Goal: Transaction & Acquisition: Obtain resource

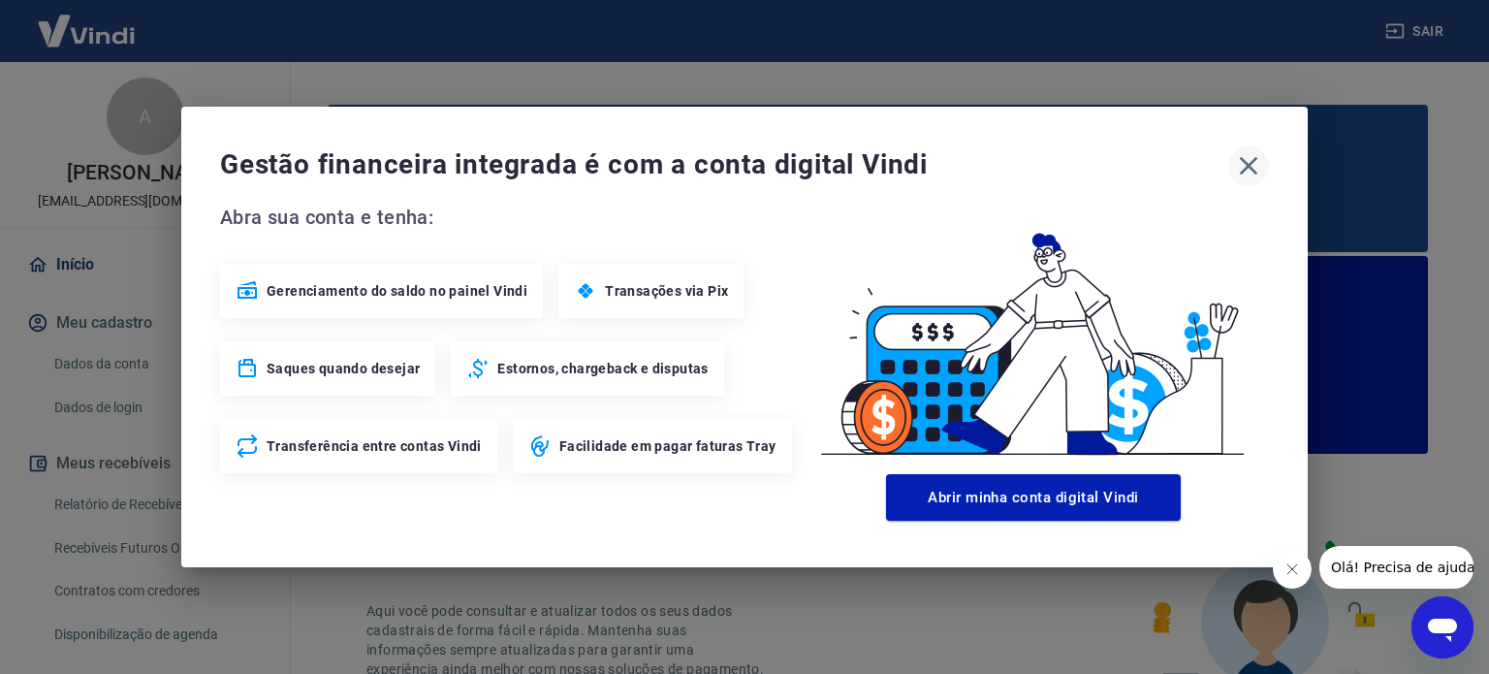
click at [1244, 155] on icon "button" at bounding box center [1248, 165] width 31 height 31
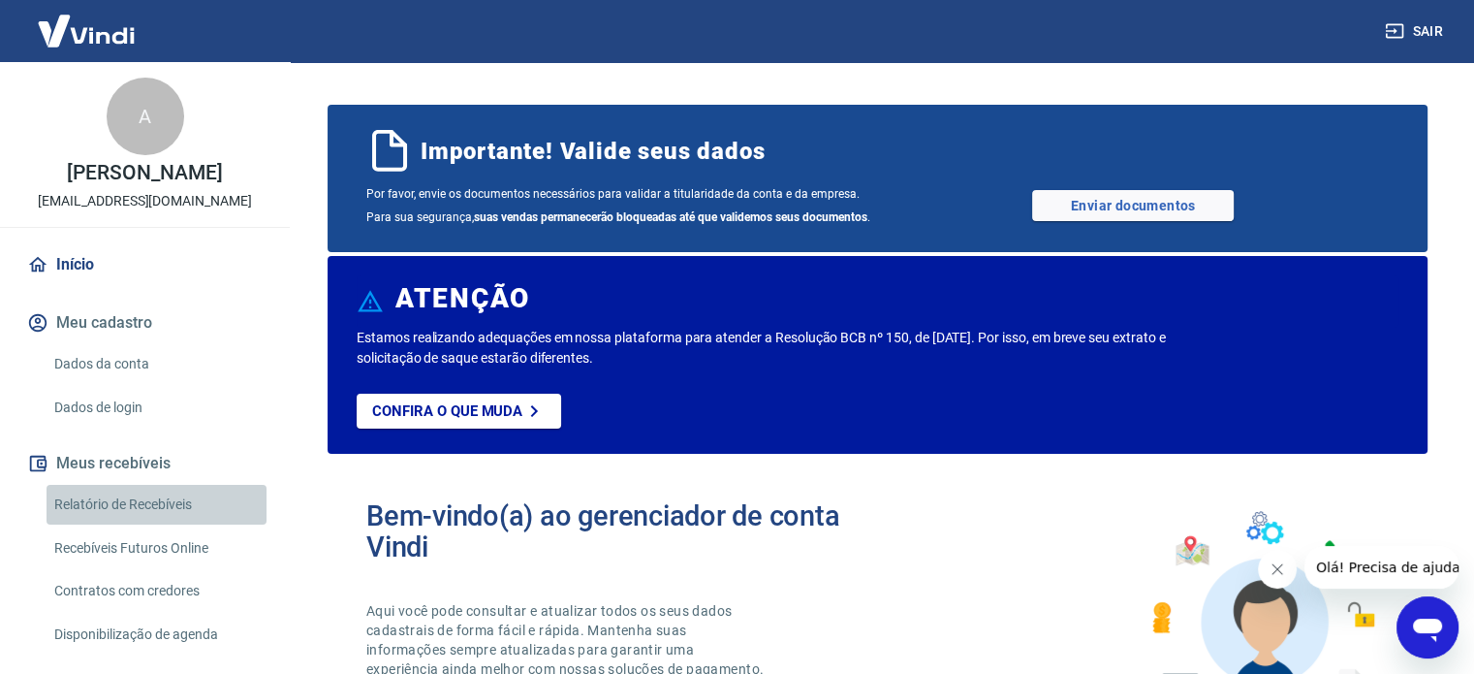
click at [158, 508] on link "Relatório de Recebíveis" at bounding box center [157, 505] width 220 height 40
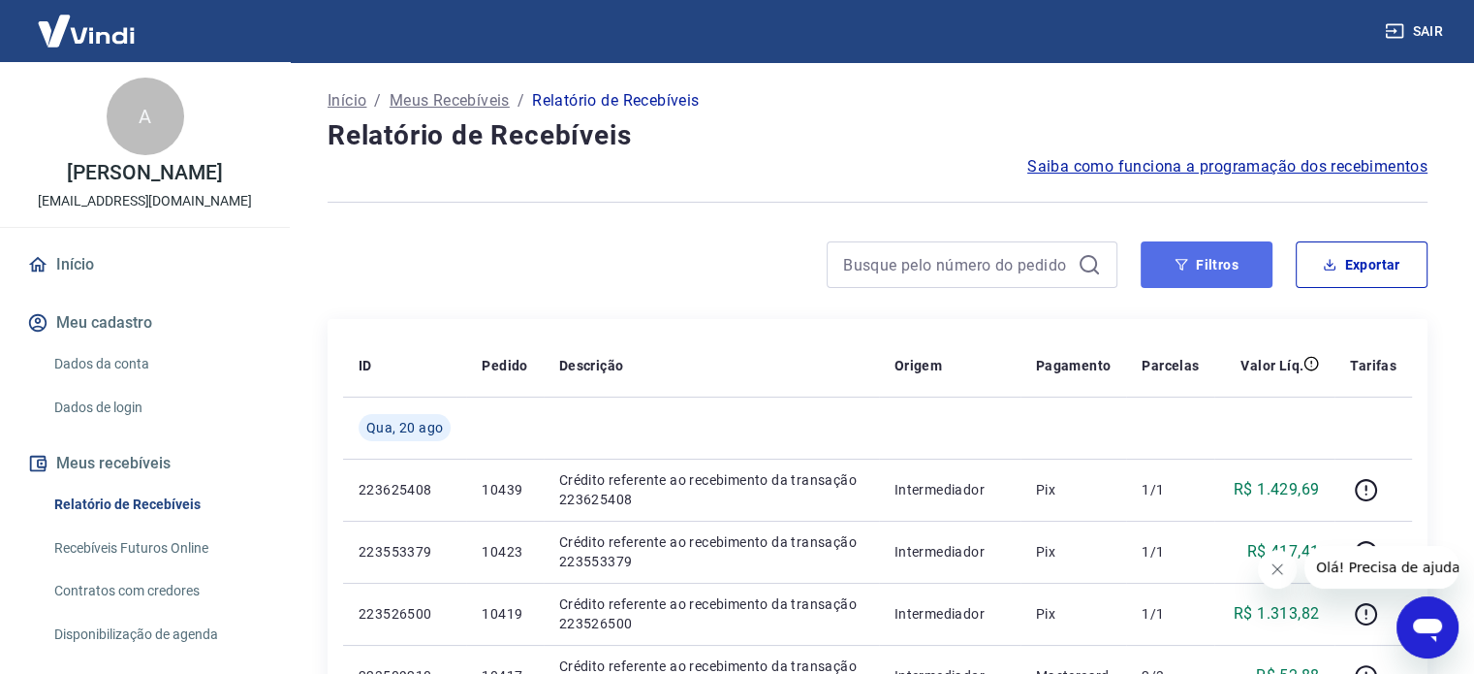
click at [1247, 259] on button "Filtros" at bounding box center [1207, 264] width 132 height 47
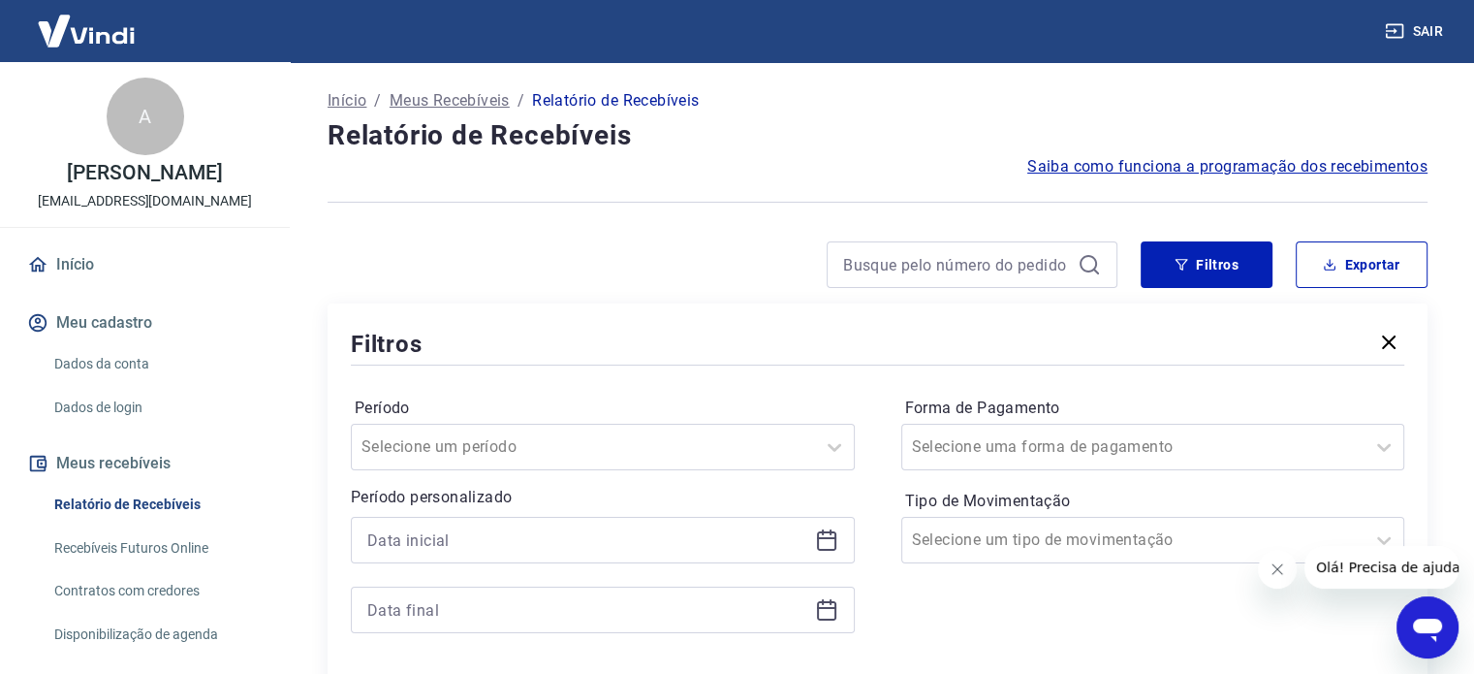
click at [835, 534] on icon at bounding box center [826, 540] width 19 height 19
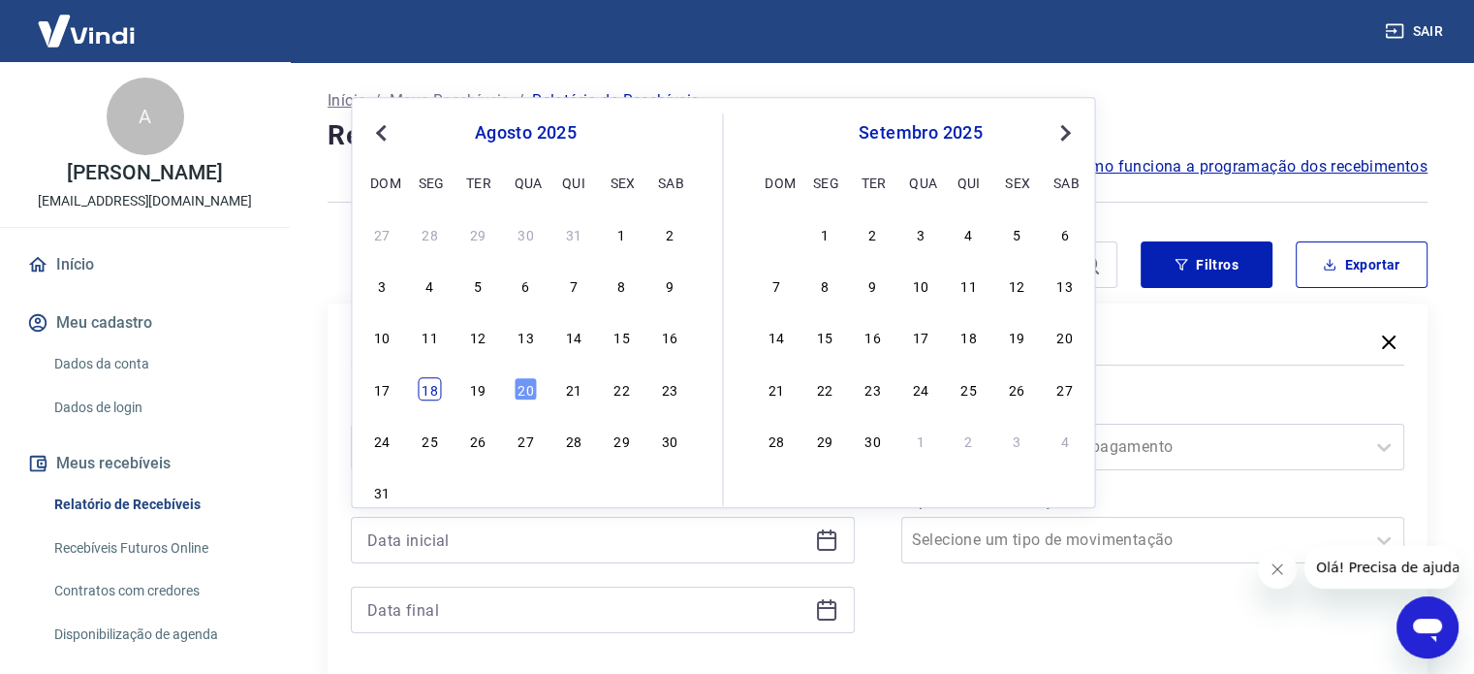
click at [437, 394] on div "17 18 19 20 21 22 23" at bounding box center [525, 388] width 316 height 28
drag, startPoint x: 672, startPoint y: 331, endPoint x: 605, endPoint y: 429, distance: 118.6
click at [672, 331] on div "16" at bounding box center [669, 337] width 23 height 23
type input "16/08/2025"
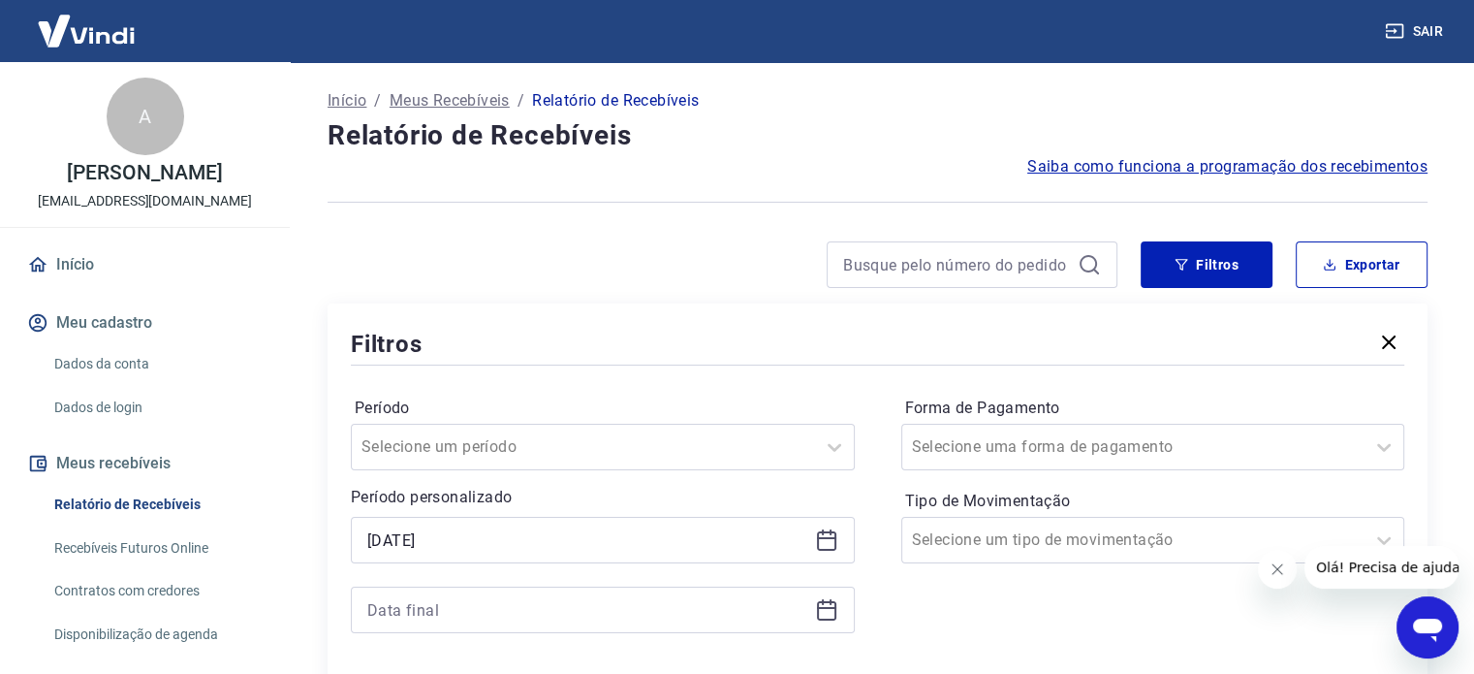
click at [822, 610] on icon at bounding box center [826, 609] width 23 height 23
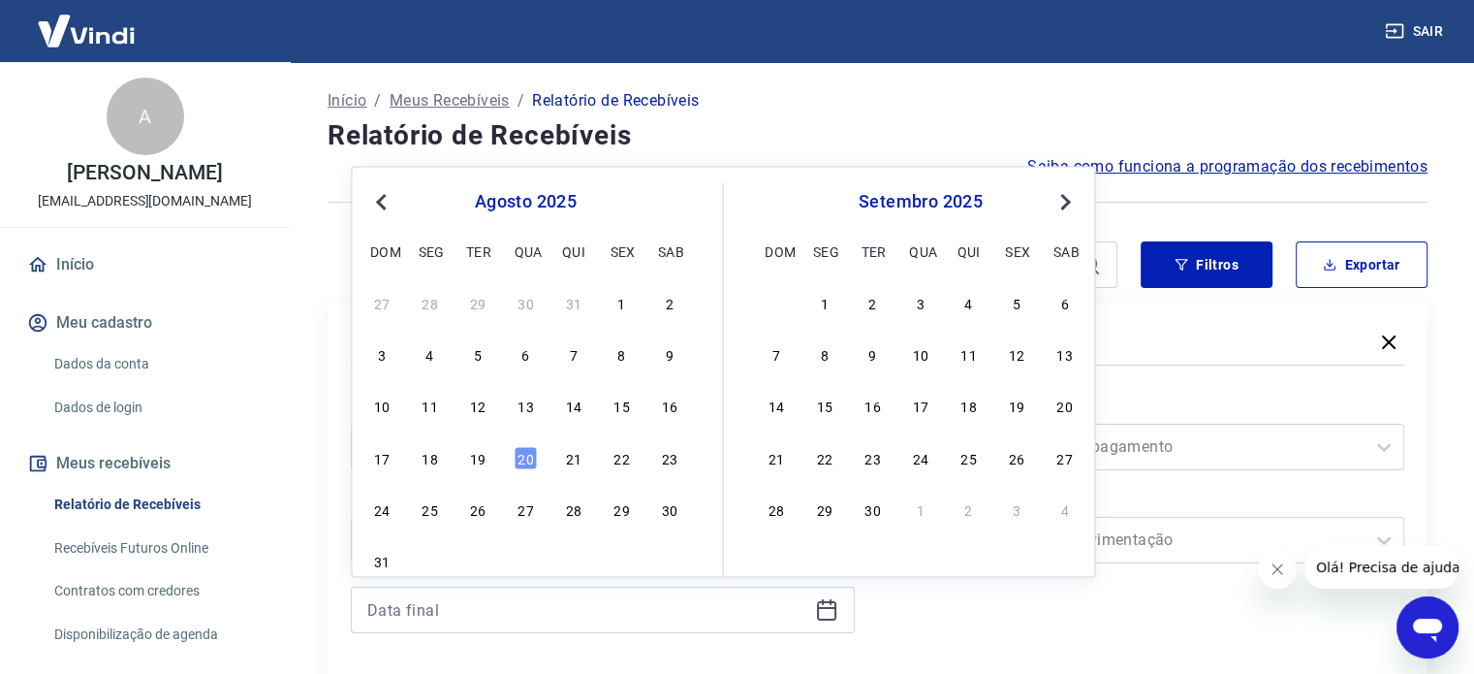
click at [417, 452] on div "17 18 19 20 21 22 23" at bounding box center [525, 458] width 316 height 28
click at [419, 452] on div "18" at bounding box center [430, 457] width 23 height 23
type input "18/08/2025"
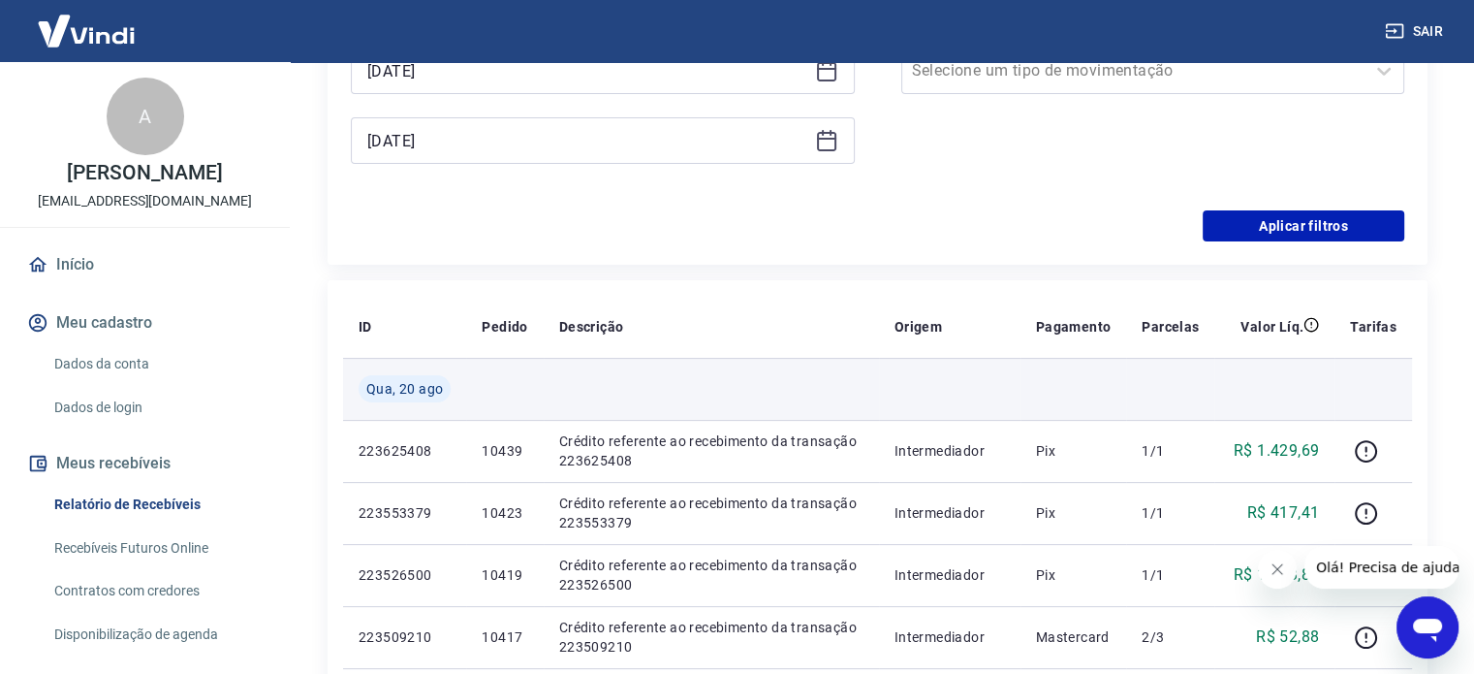
scroll to position [485, 0]
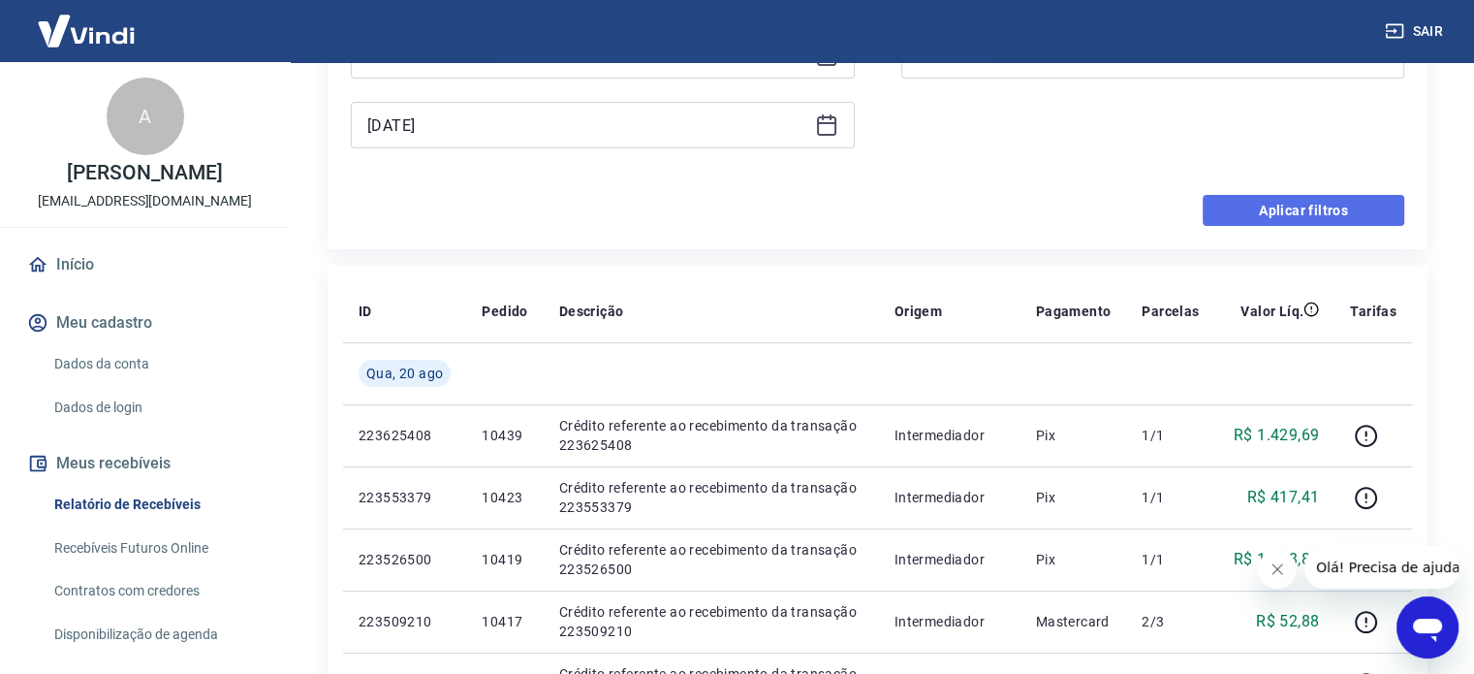
click at [1287, 220] on button "Aplicar filtros" at bounding box center [1304, 210] width 202 height 31
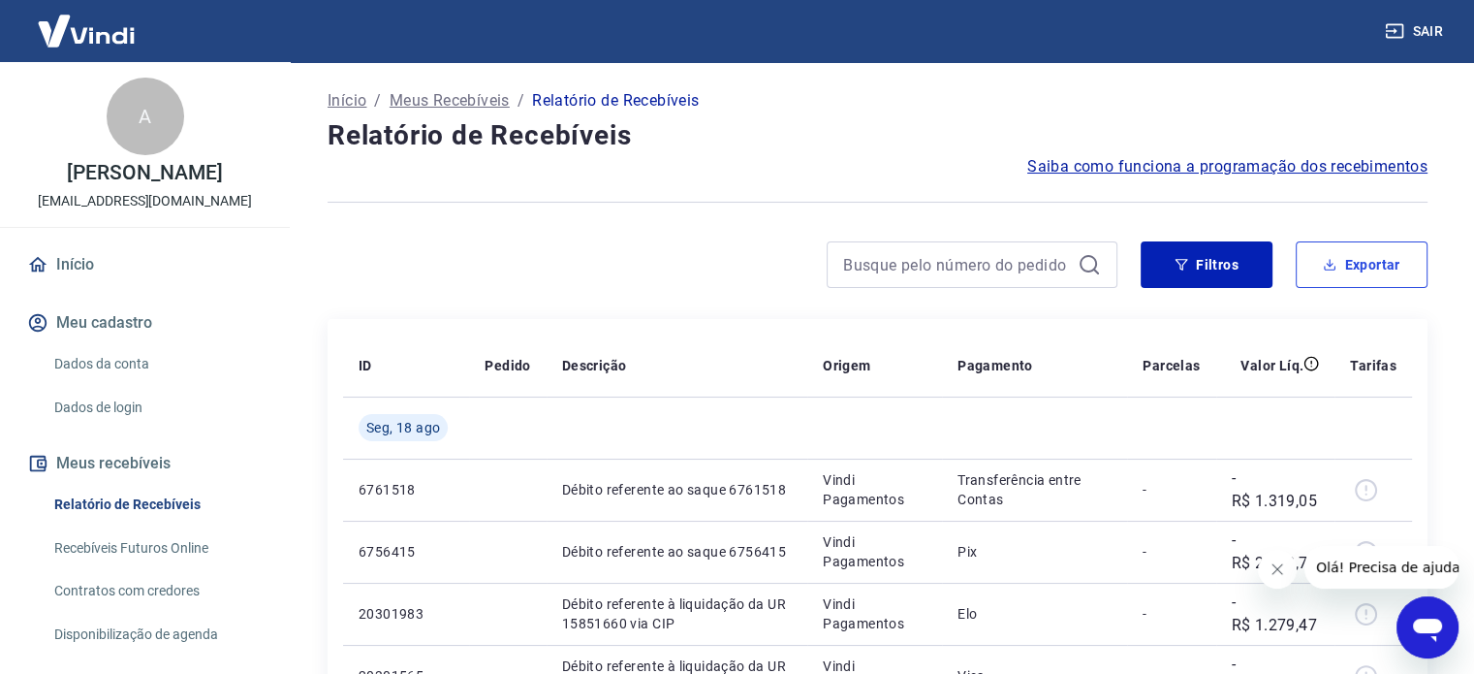
click at [1393, 275] on button "Exportar" at bounding box center [1362, 264] width 132 height 47
type input "16/08/2025"
type input "18/08/2025"
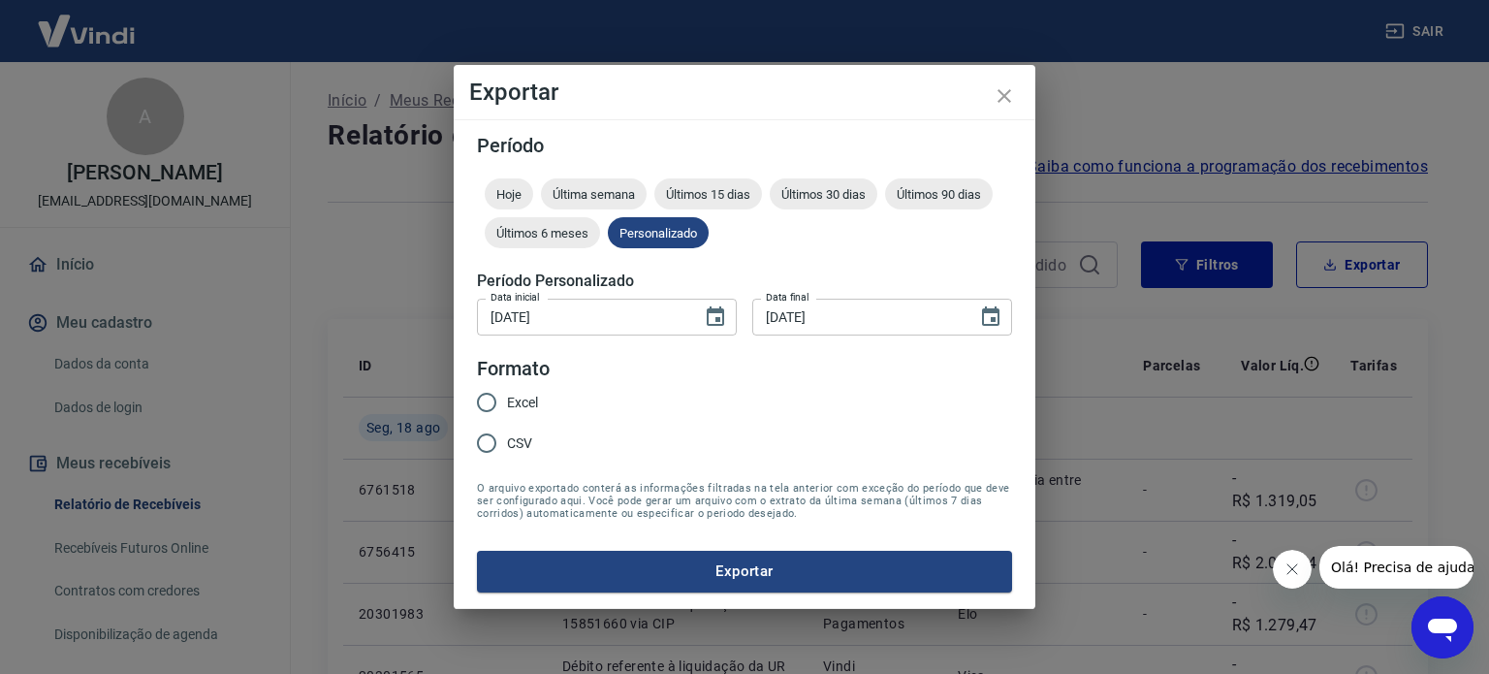
click at [492, 402] on input "Excel" at bounding box center [486, 402] width 41 height 41
radio input "true"
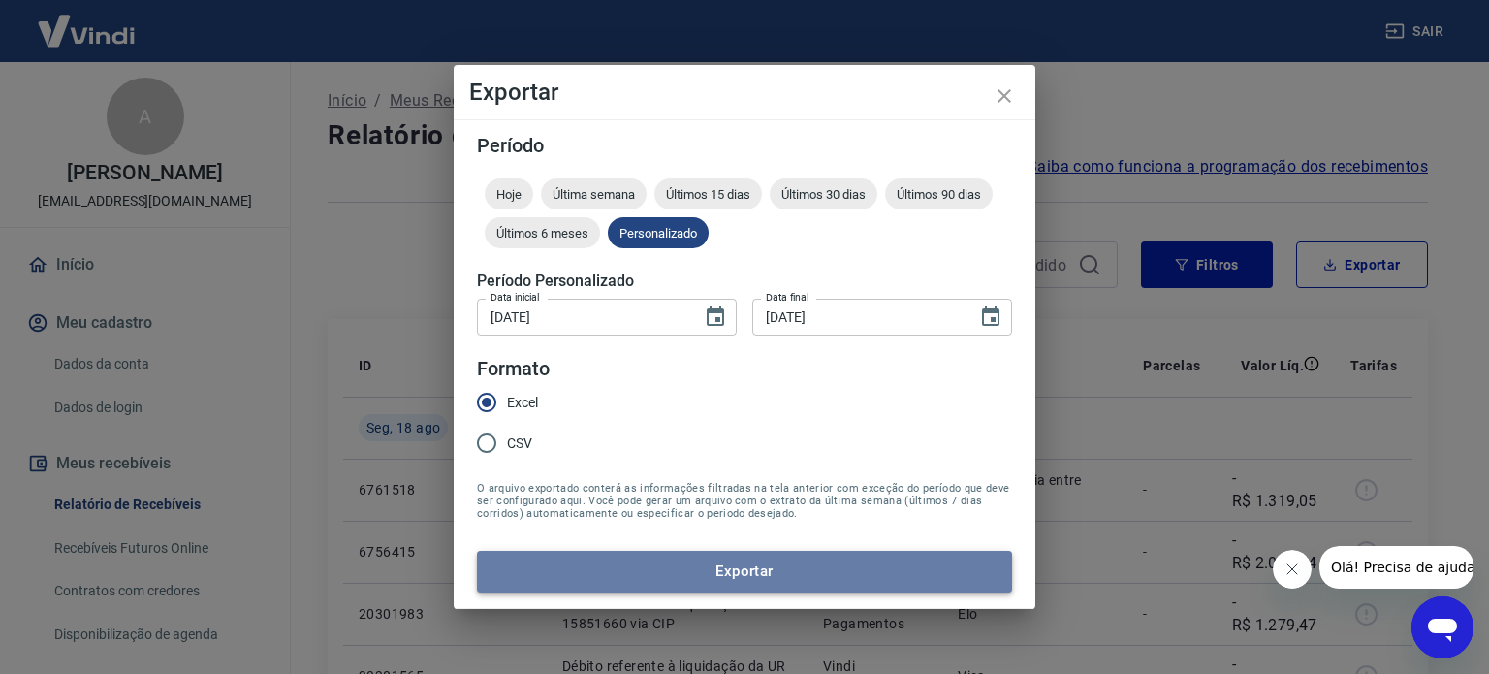
click at [753, 580] on button "Exportar" at bounding box center [744, 571] width 535 height 41
